Goal: Task Accomplishment & Management: Manage account settings

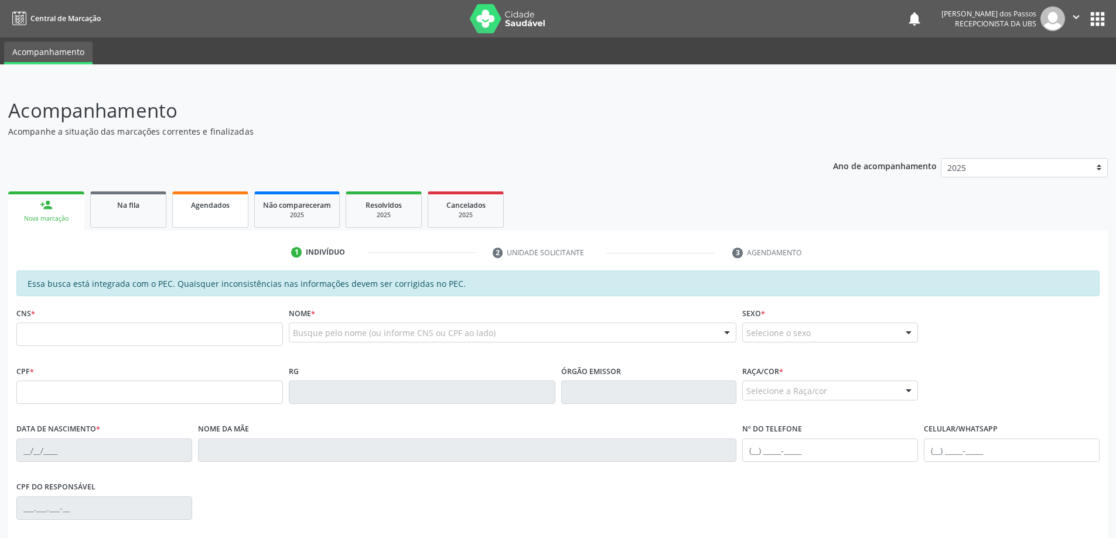
click at [210, 206] on span "Agendados" at bounding box center [210, 205] width 39 height 10
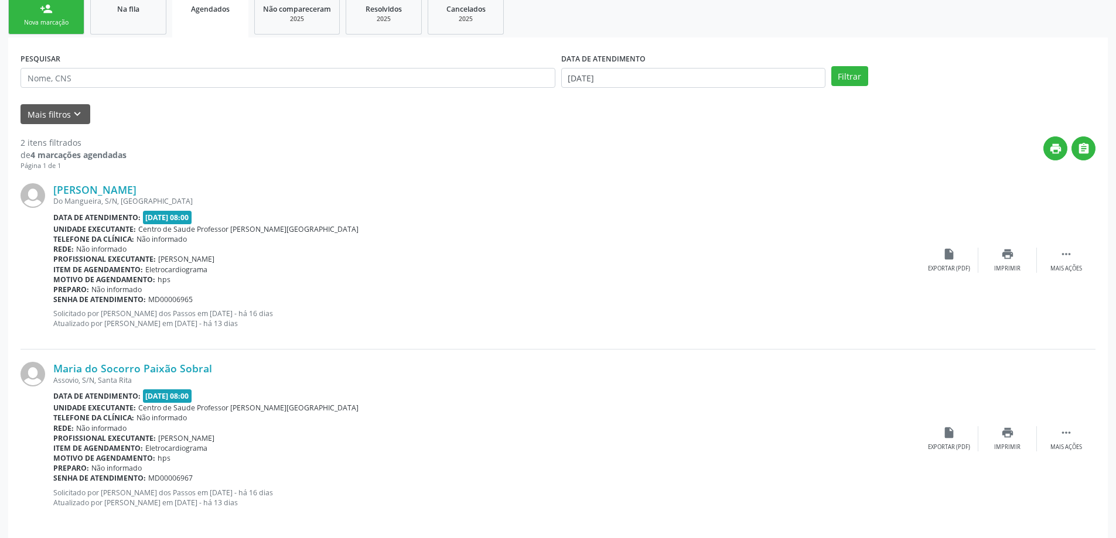
scroll to position [207, 0]
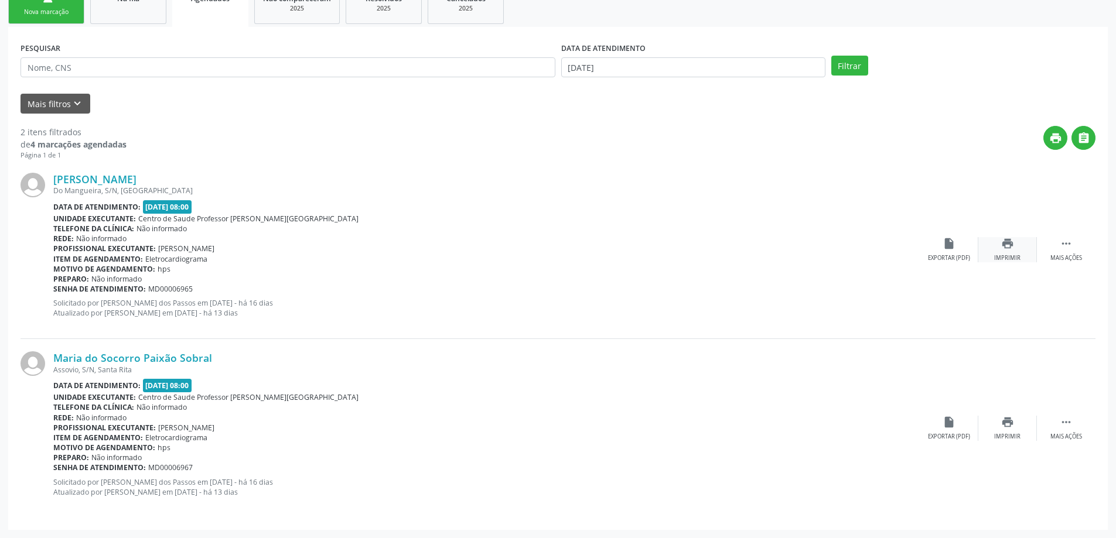
click at [1010, 255] on div "Imprimir" at bounding box center [1007, 258] width 26 height 8
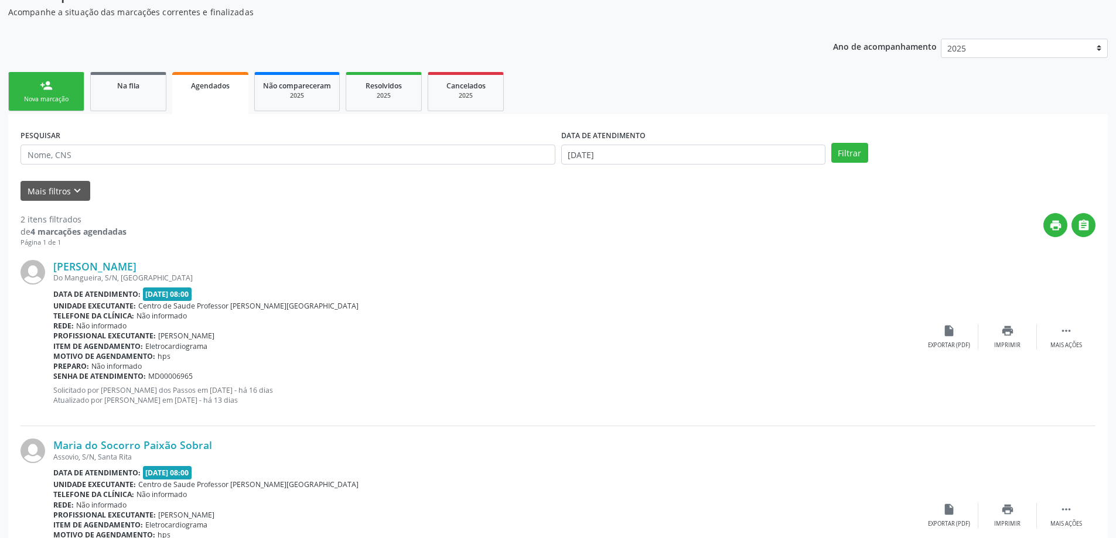
scroll to position [0, 0]
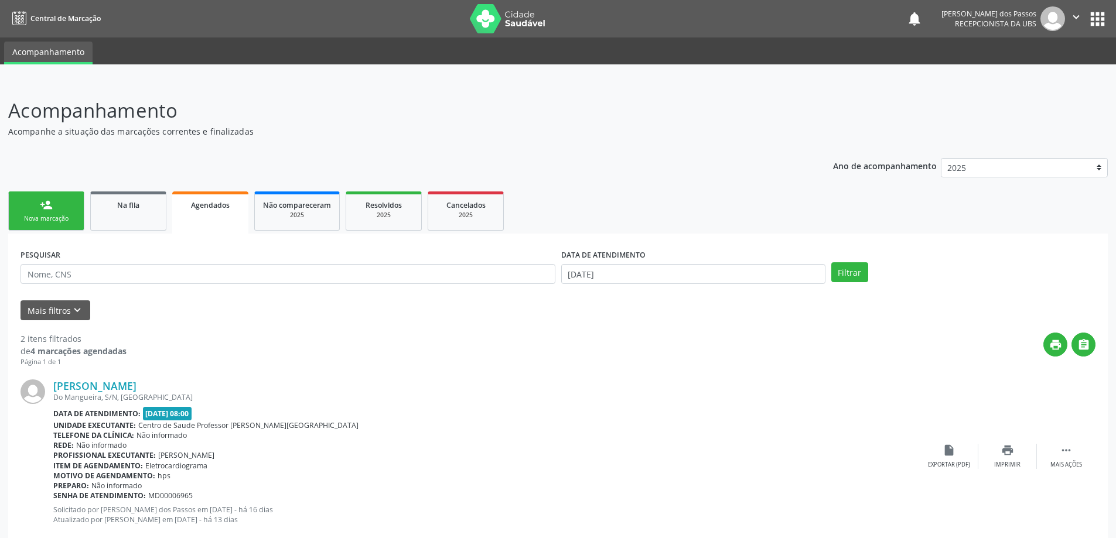
click at [50, 216] on div "Nova marcação" at bounding box center [46, 218] width 59 height 9
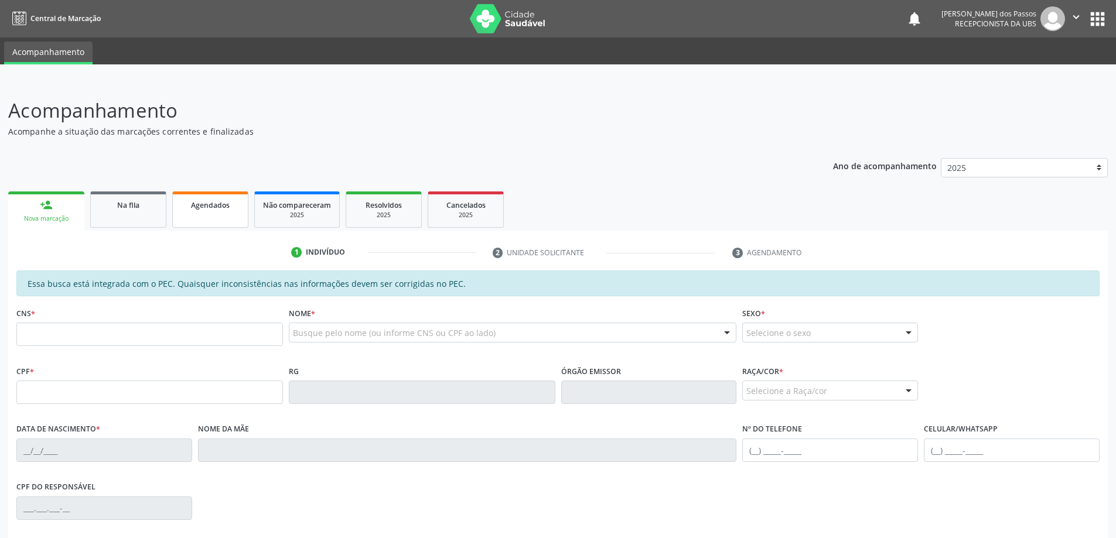
click at [227, 207] on span "Agendados" at bounding box center [210, 205] width 39 height 10
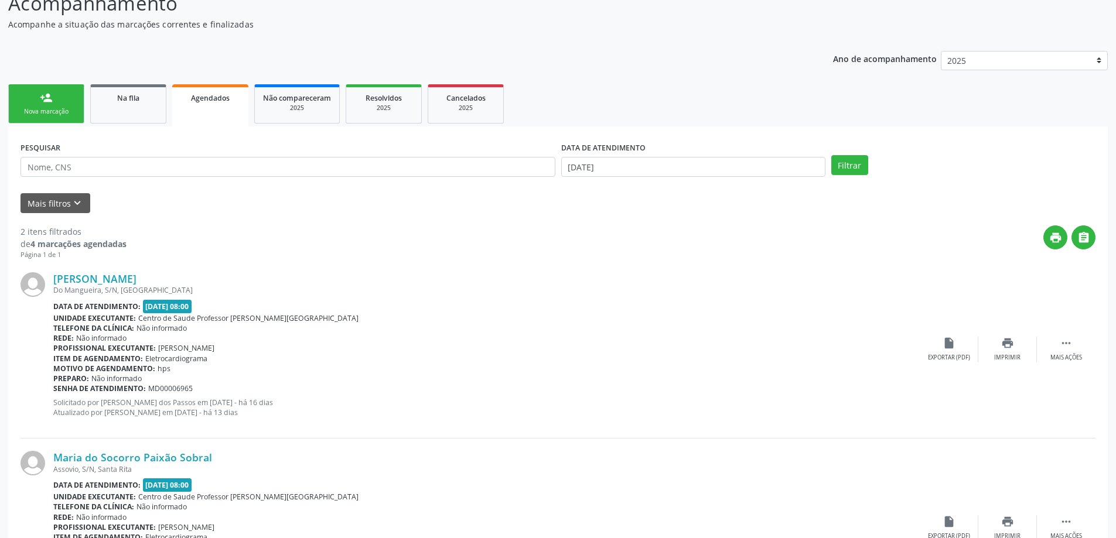
scroll to position [90, 0]
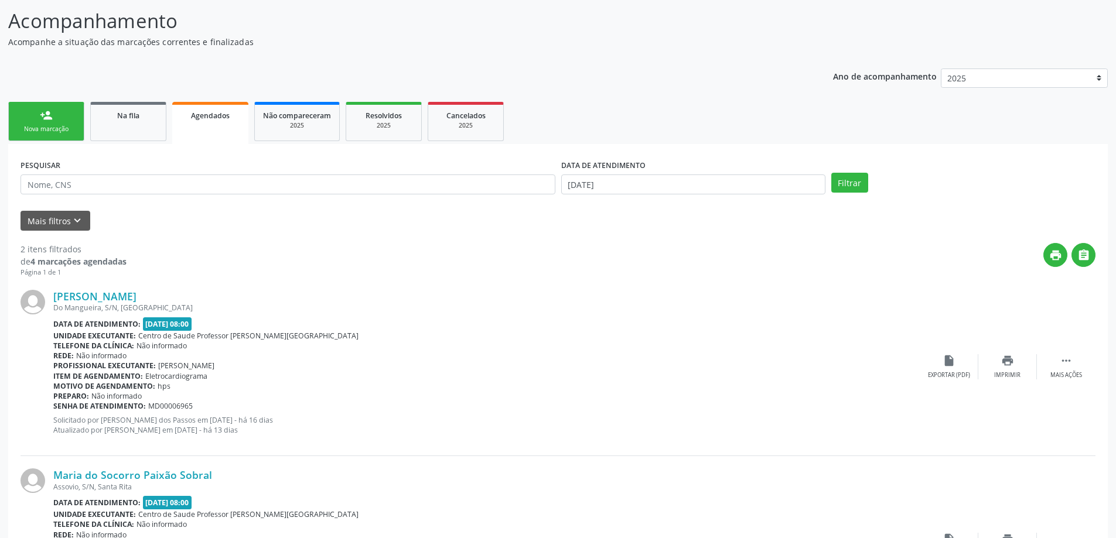
click at [40, 119] on div "person_add" at bounding box center [46, 115] width 13 height 13
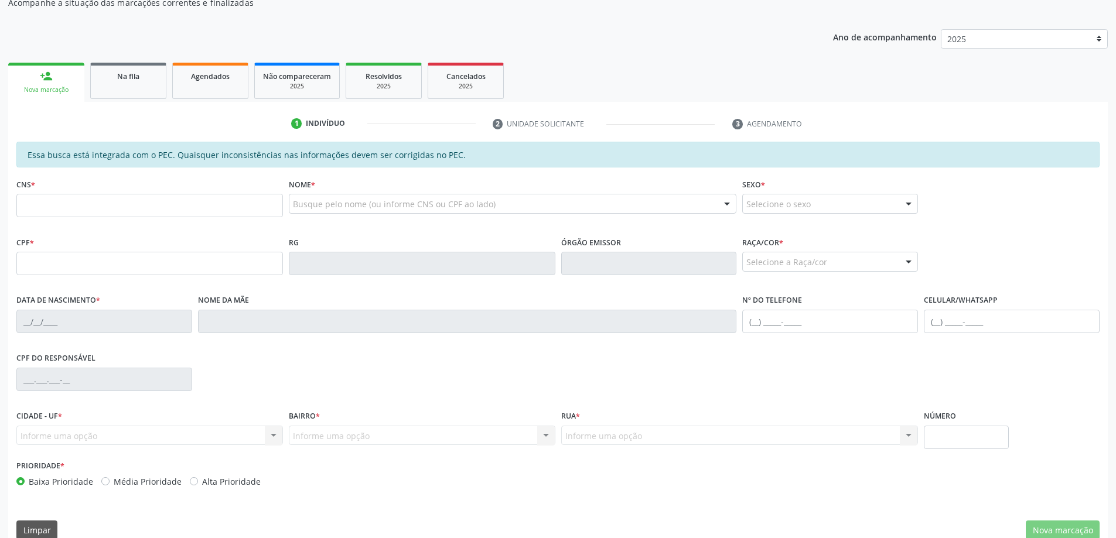
scroll to position [147, 0]
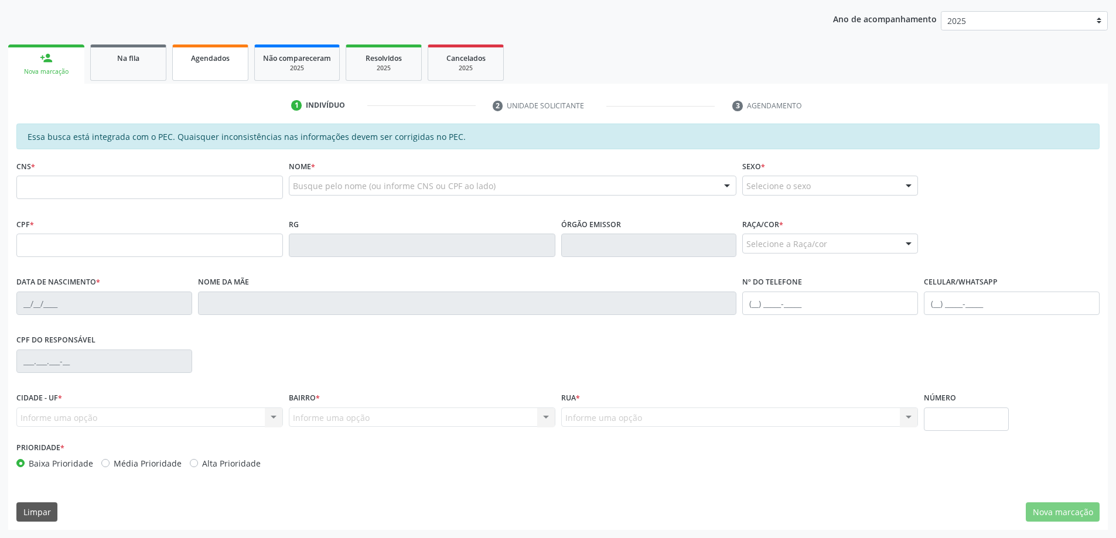
click at [197, 63] on span "Agendados" at bounding box center [210, 58] width 39 height 10
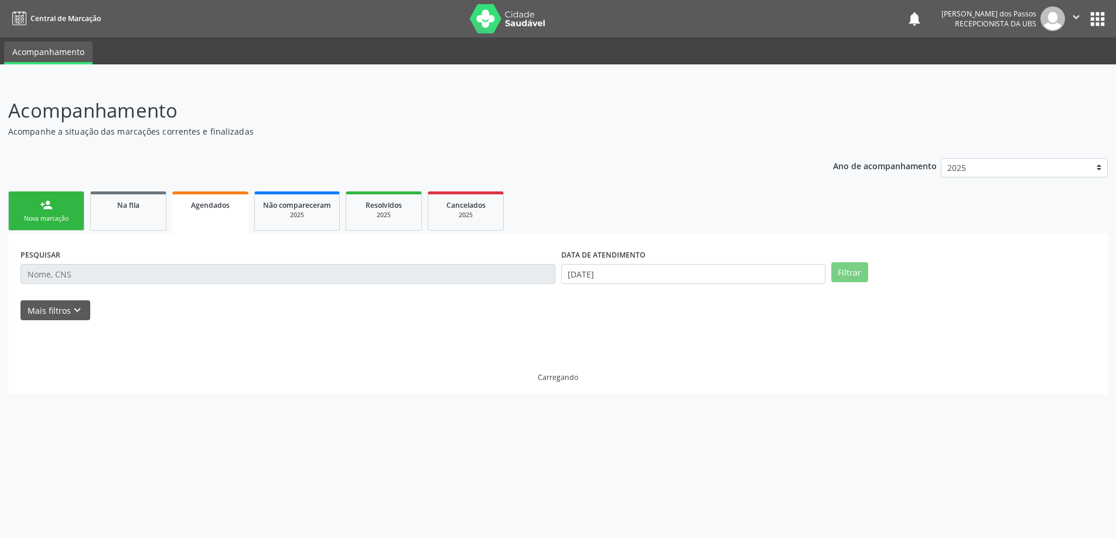
scroll to position [0, 0]
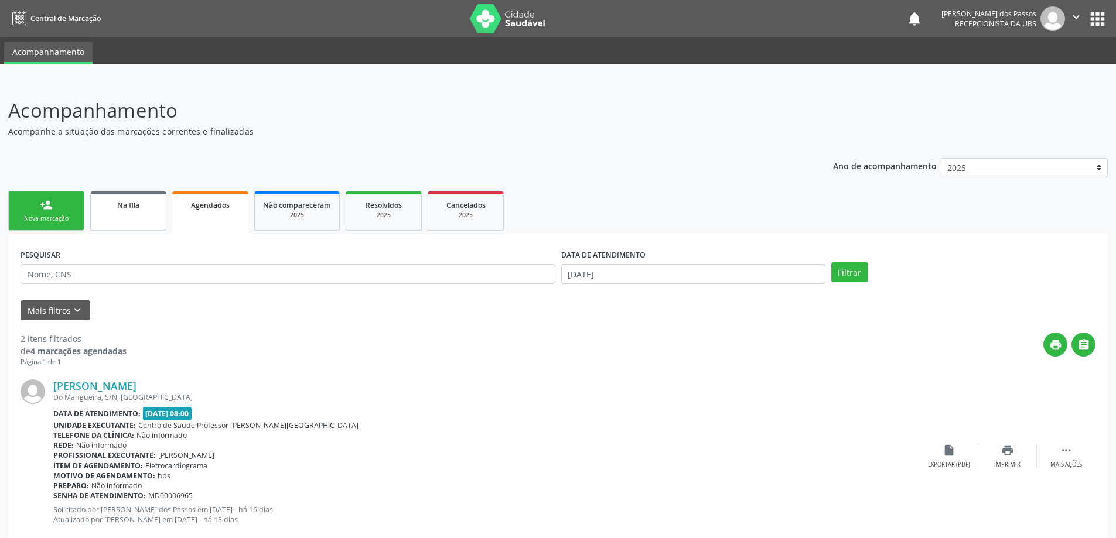
click at [134, 207] on span "Na fila" at bounding box center [128, 205] width 22 height 10
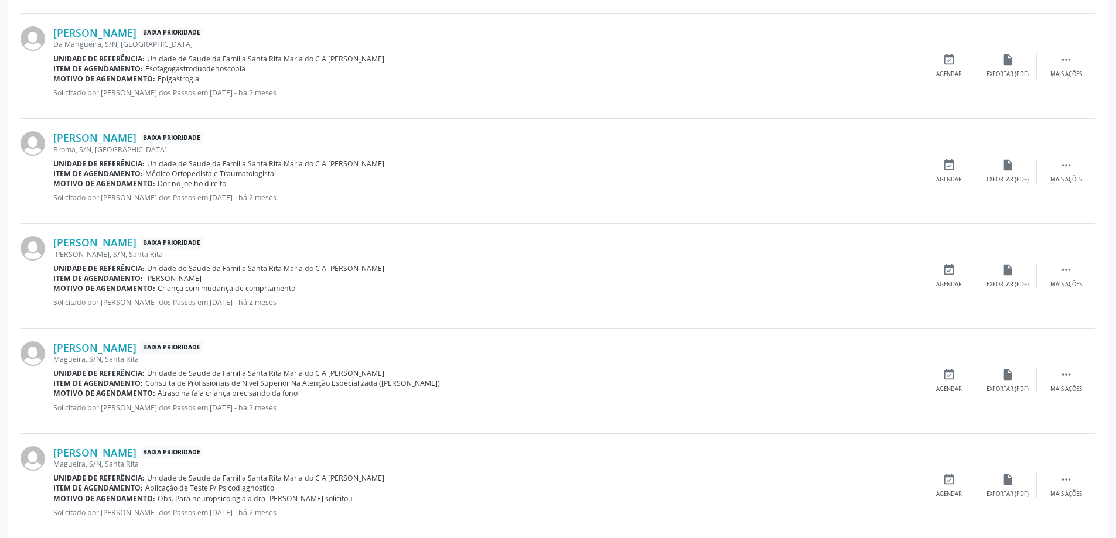
scroll to position [1447, 0]
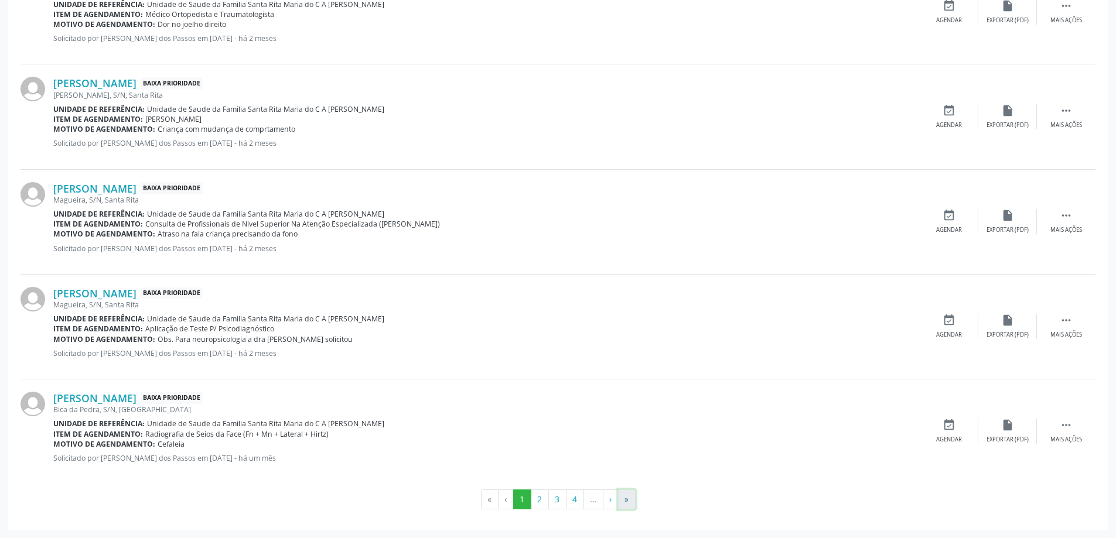
click at [624, 501] on button "»" at bounding box center [627, 500] width 18 height 20
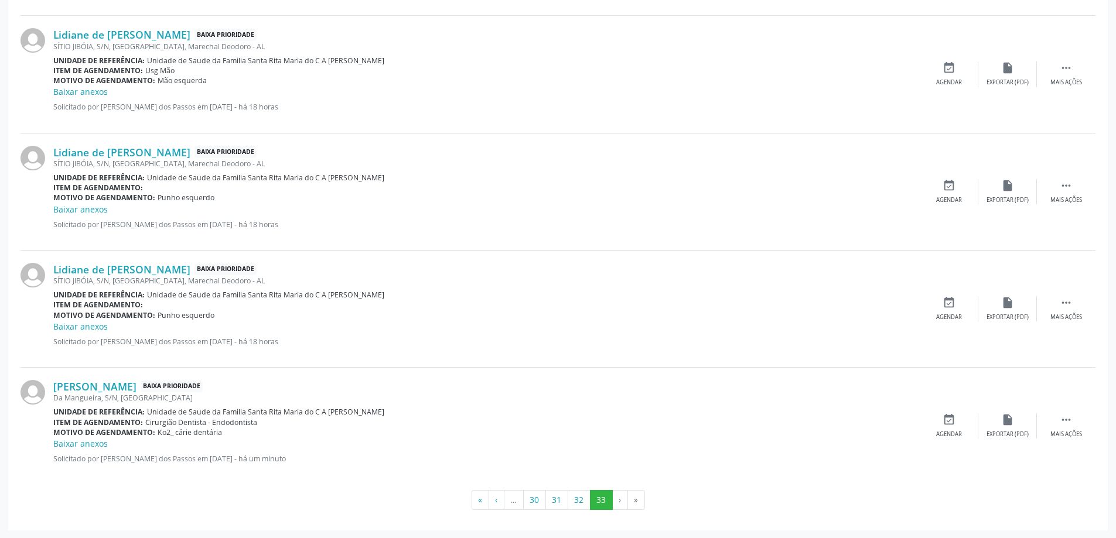
scroll to position [1545, 0]
click at [1008, 418] on icon "insert_drive_file" at bounding box center [1007, 419] width 13 height 13
click at [1066, 419] on icon "" at bounding box center [1066, 419] width 13 height 13
click at [892, 424] on icon "print" at bounding box center [890, 419] width 13 height 13
